Goal: Task Accomplishment & Management: Use online tool/utility

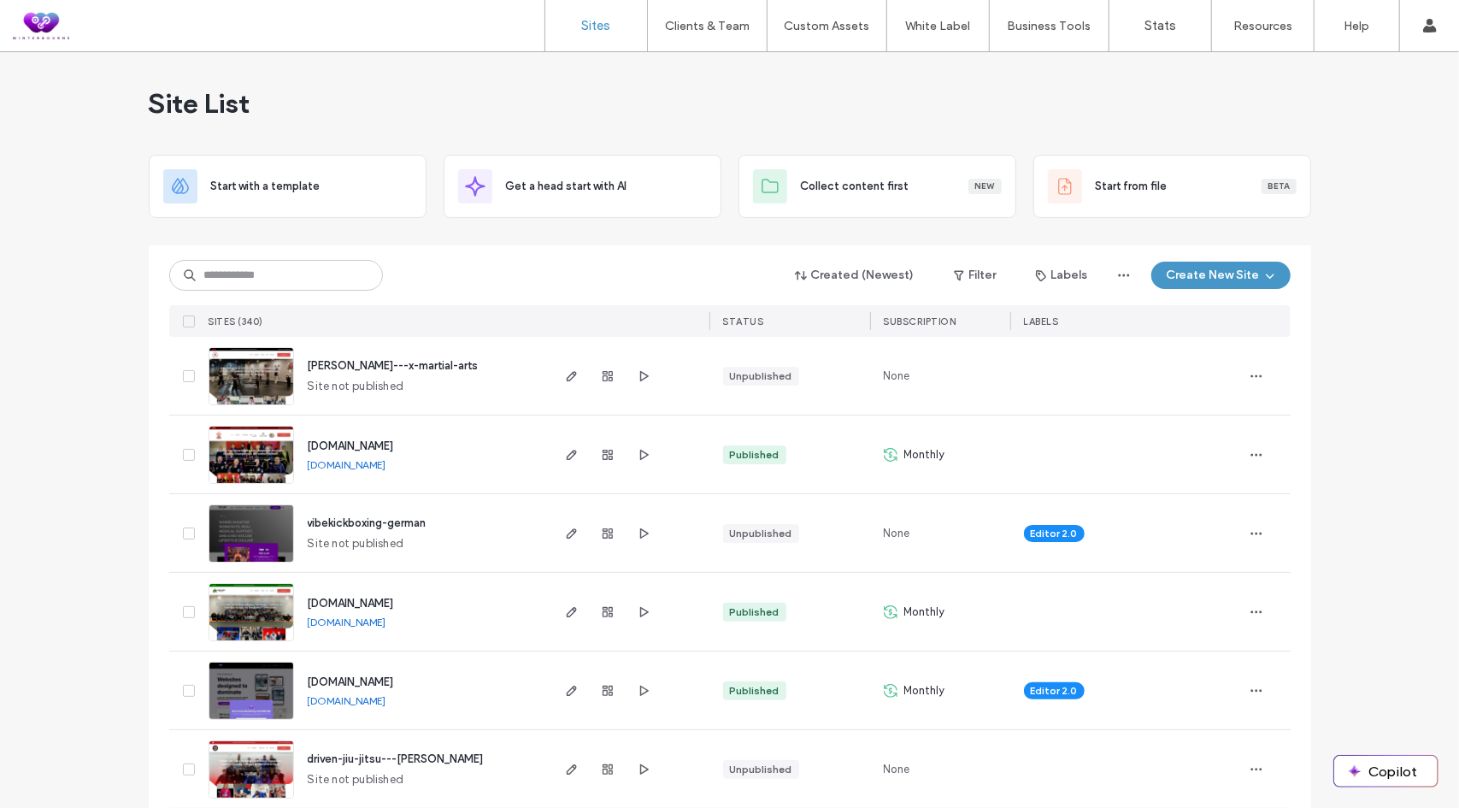
type input "*"
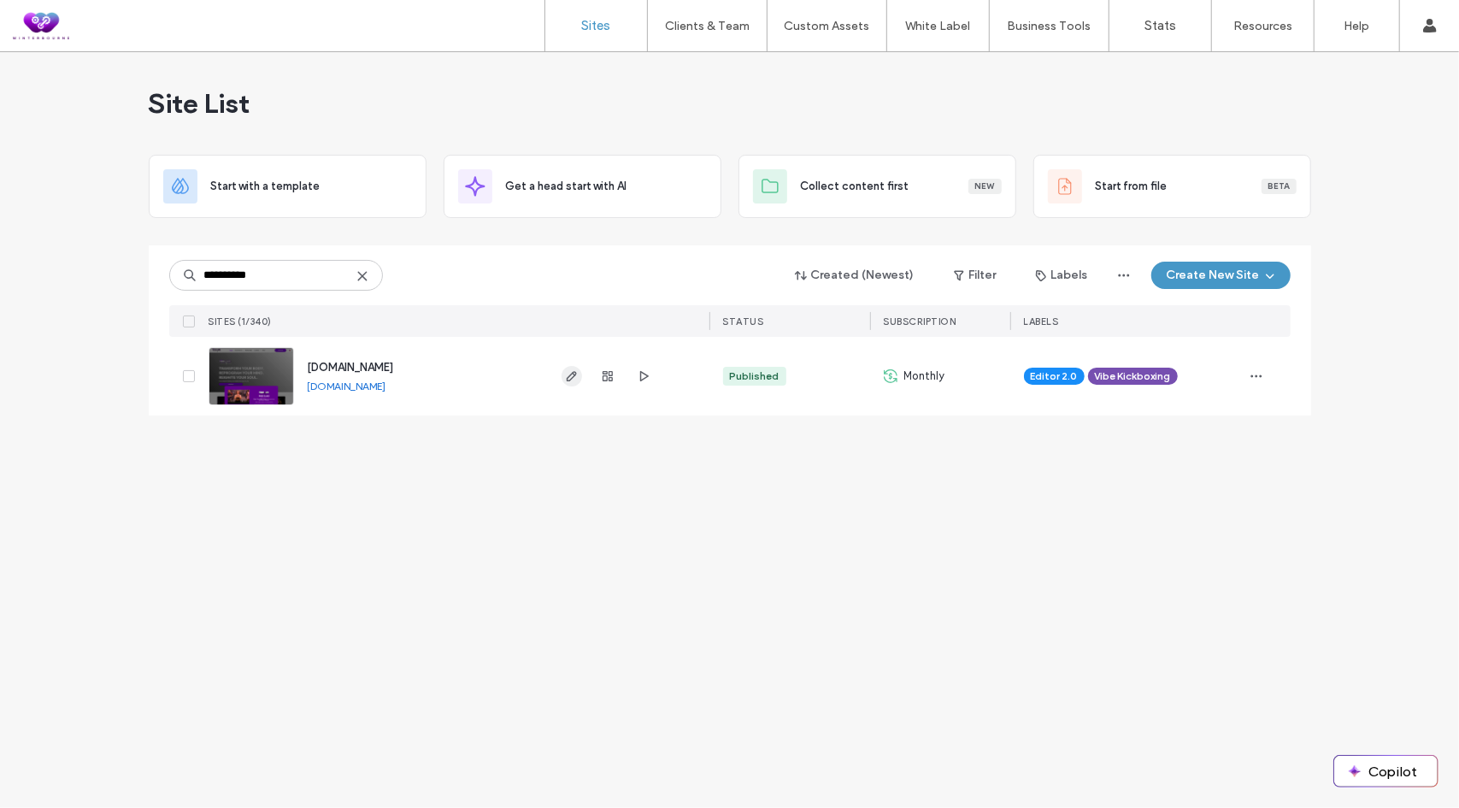
type input "**********"
click at [571, 376] on icon "button" at bounding box center [572, 376] width 14 height 14
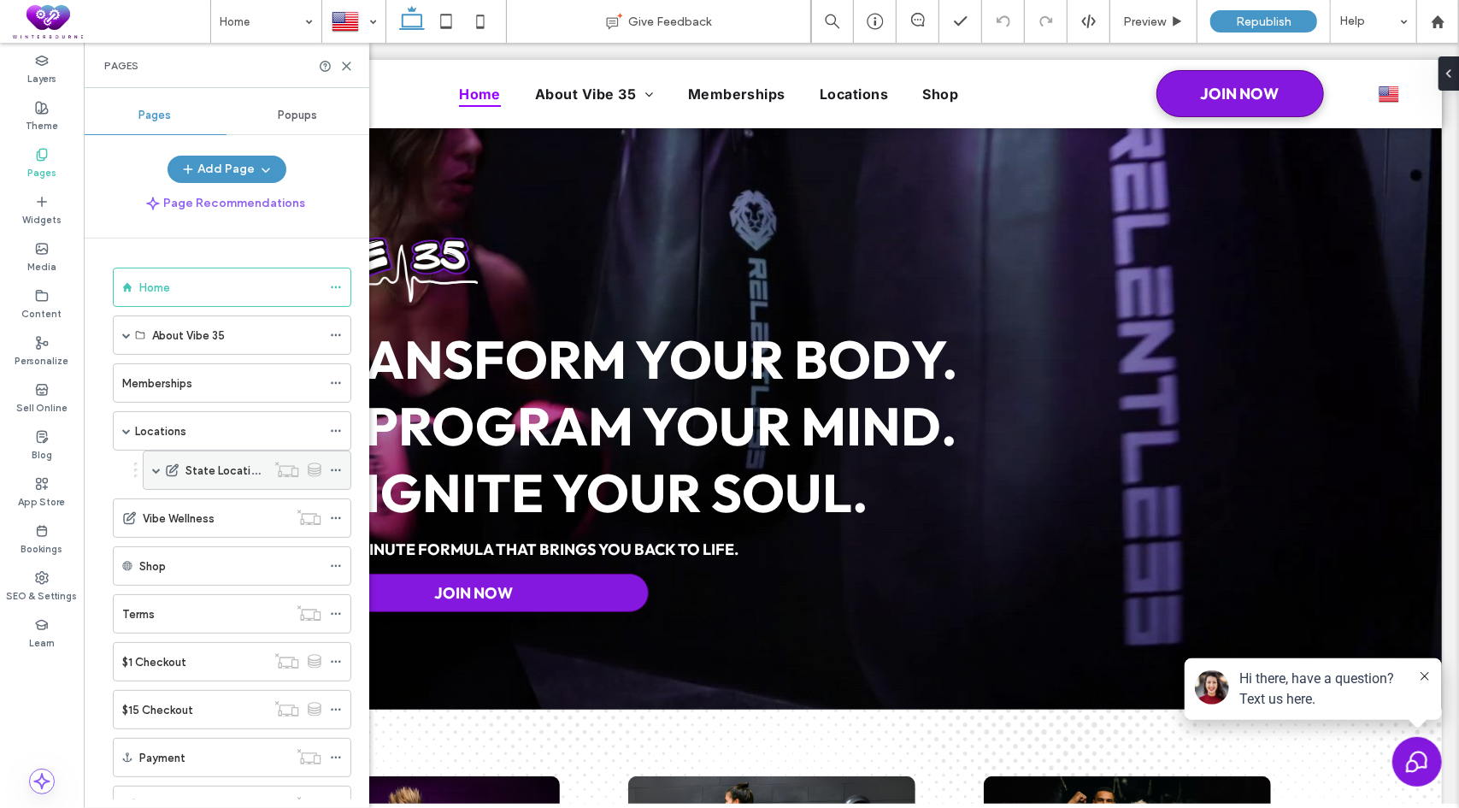
click at [156, 467] on span at bounding box center [156, 470] width 9 height 9
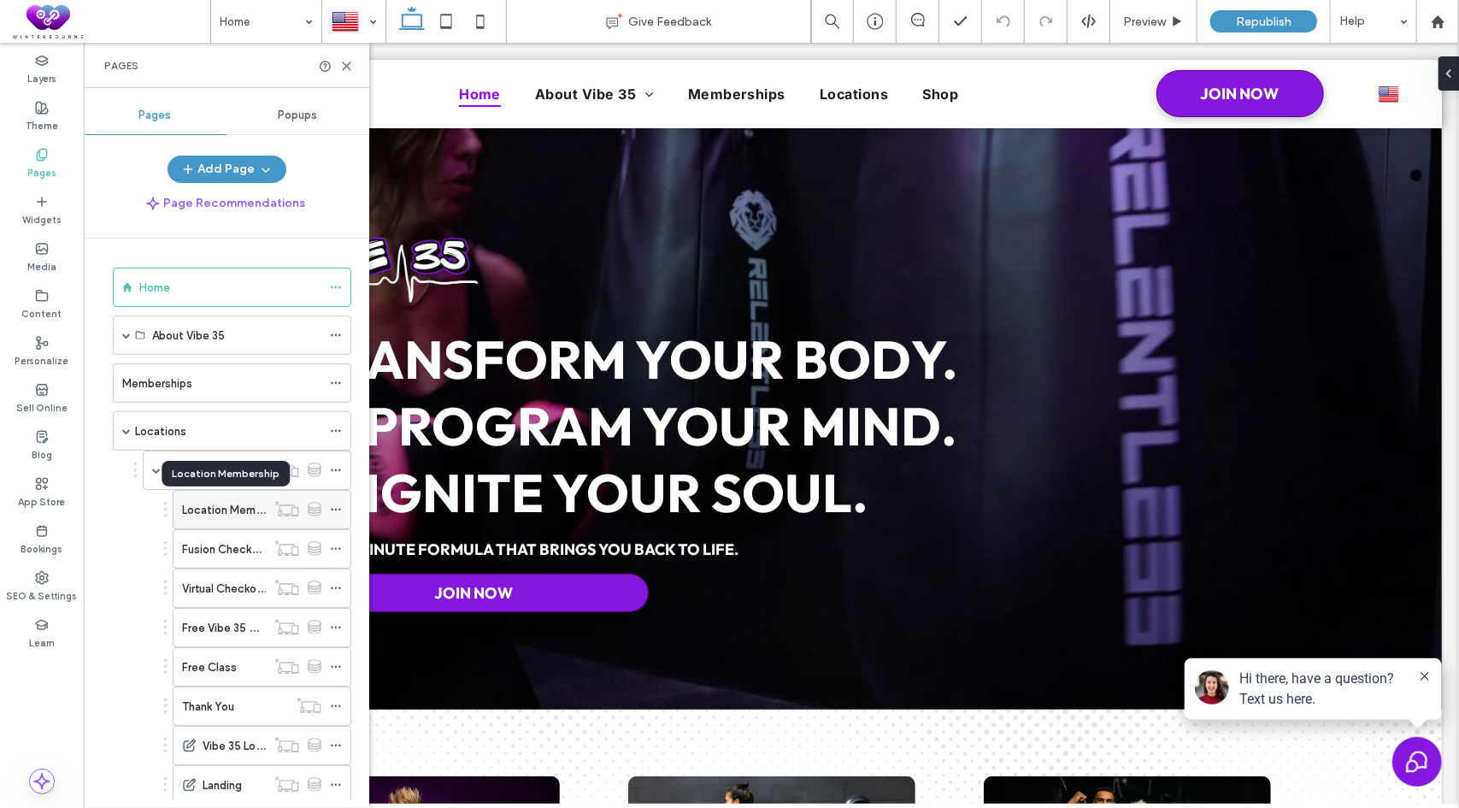
click at [226, 505] on label "Location Membership" at bounding box center [238, 510] width 112 height 30
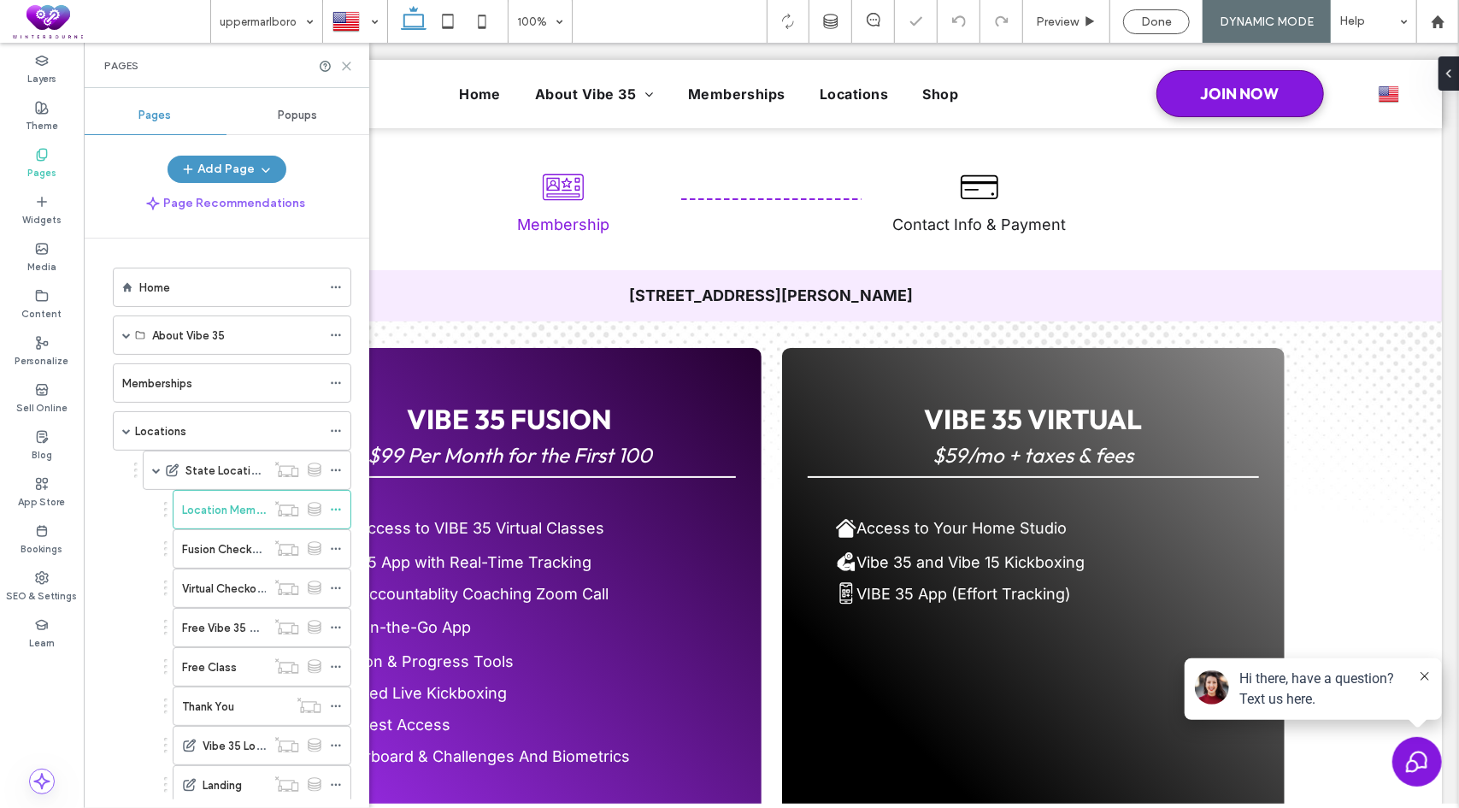
click at [345, 63] on icon at bounding box center [346, 66] width 13 height 13
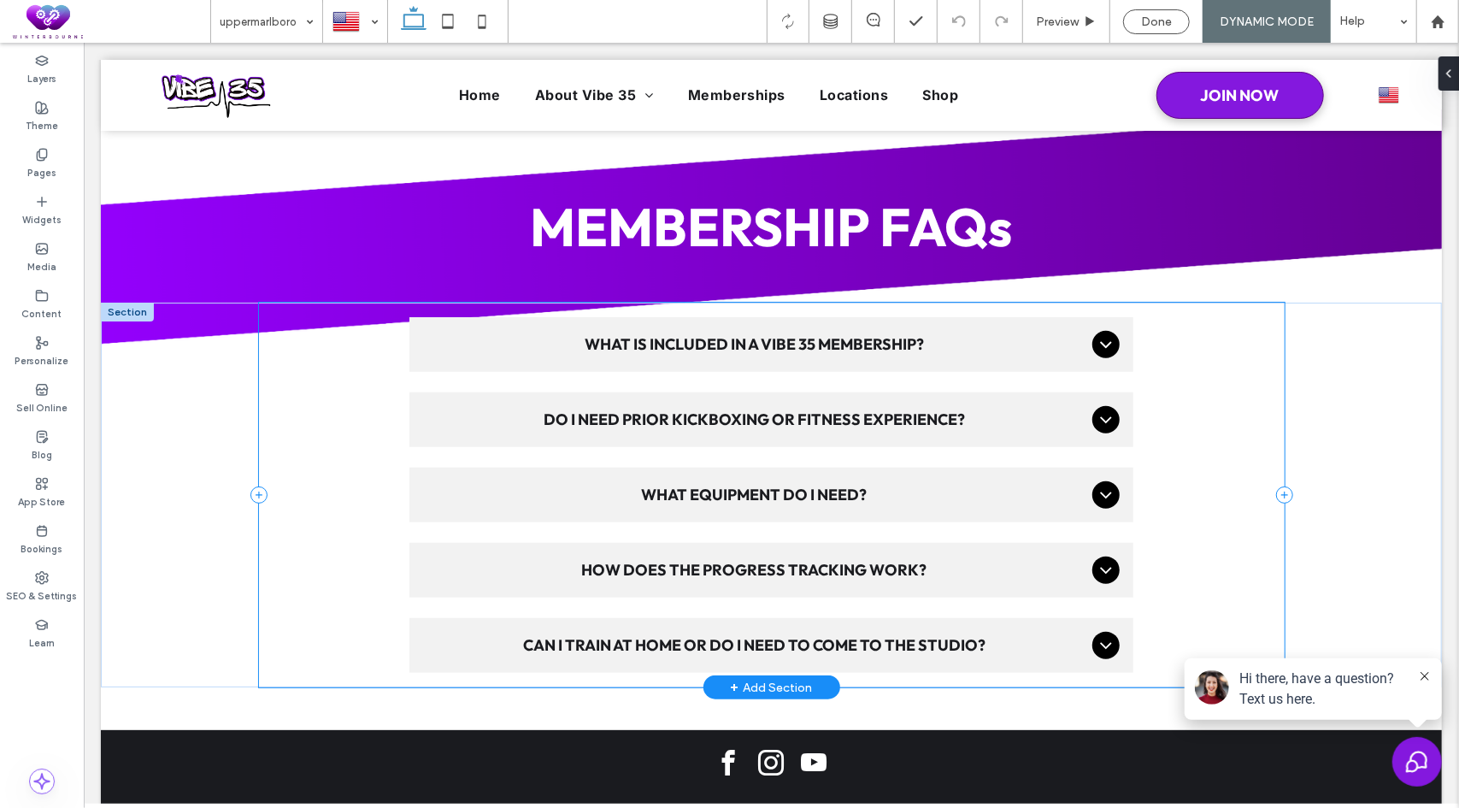
scroll to position [672, 0]
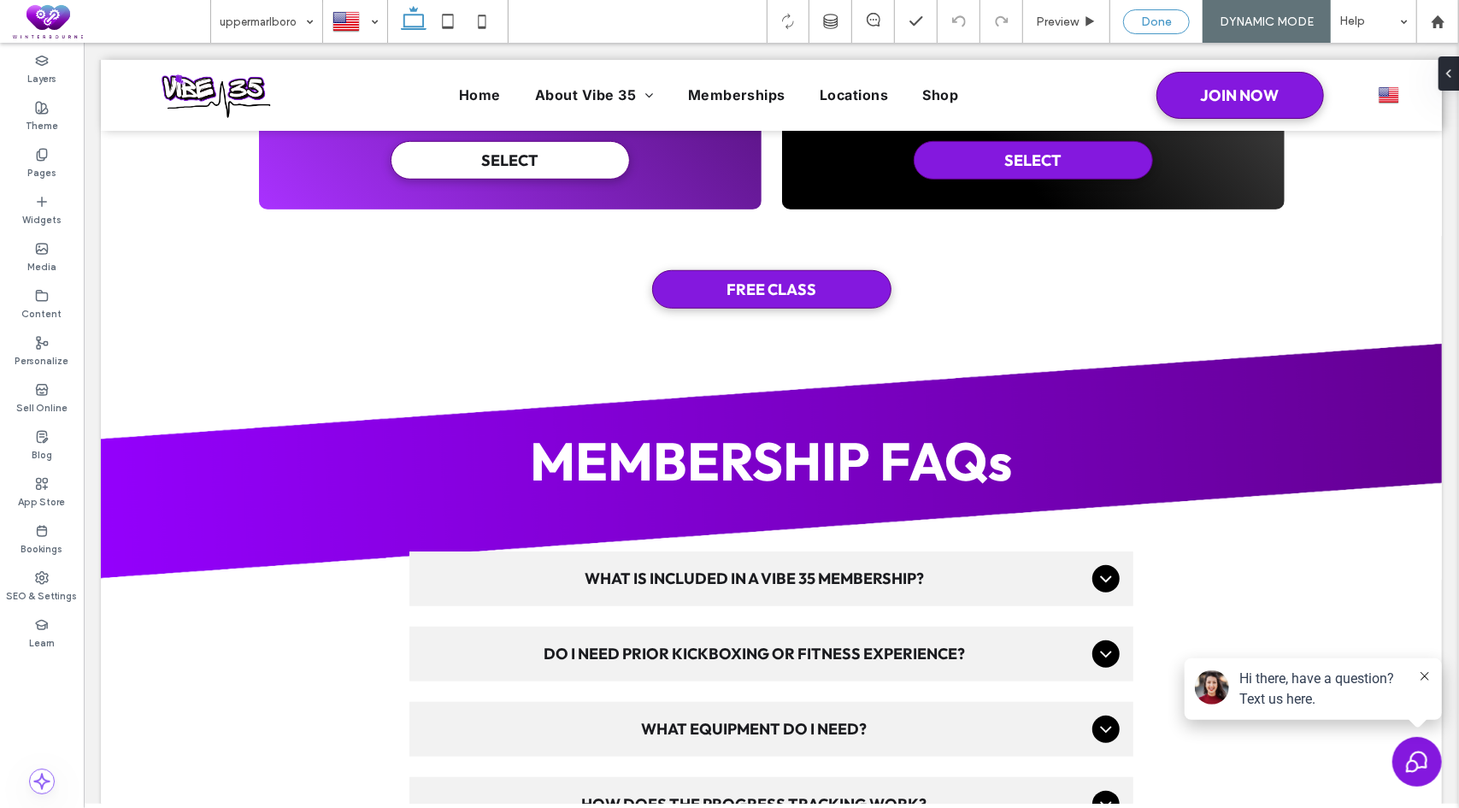
click at [1167, 21] on span "Done" at bounding box center [1156, 22] width 31 height 15
